Goal: Find contact information: Find contact information

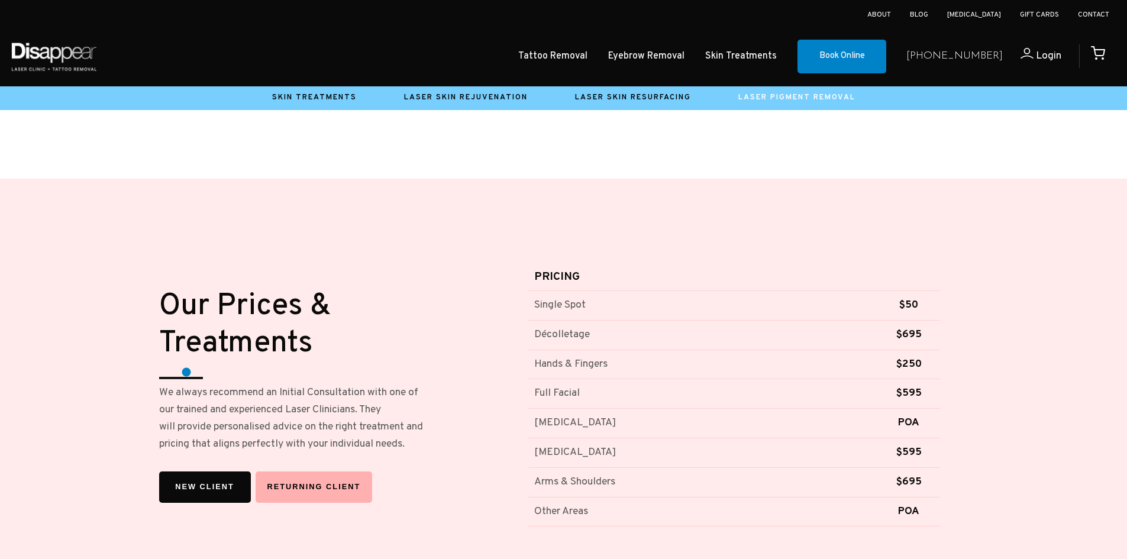
scroll to position [828, 0]
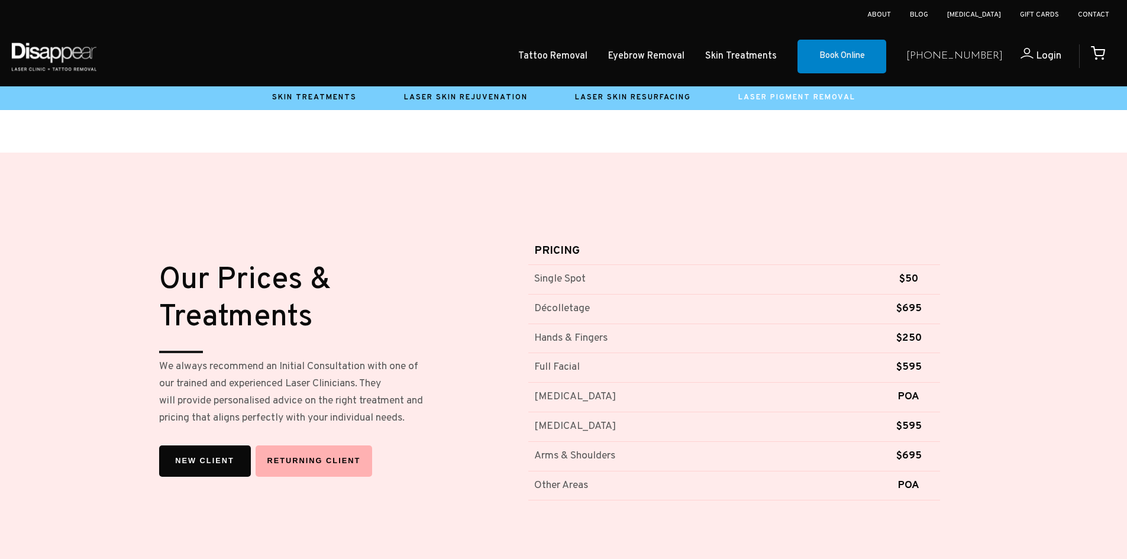
click at [1084, 9] on li "Contact" at bounding box center [1093, 15] width 31 height 18
click at [1084, 11] on link "Contact" at bounding box center [1093, 14] width 31 height 9
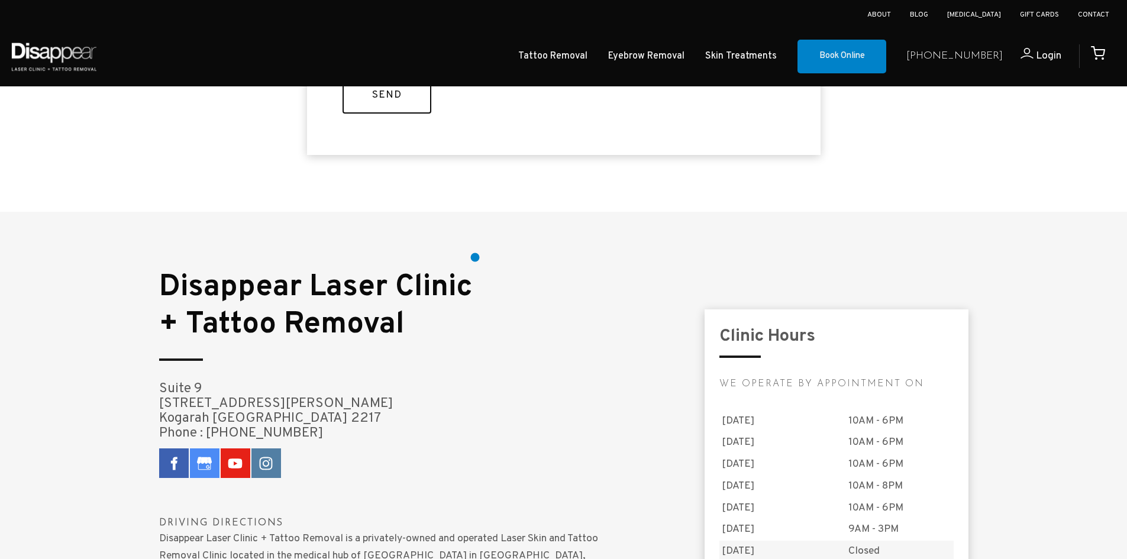
scroll to position [710, 0]
